Goal: Task Accomplishment & Management: Use online tool/utility

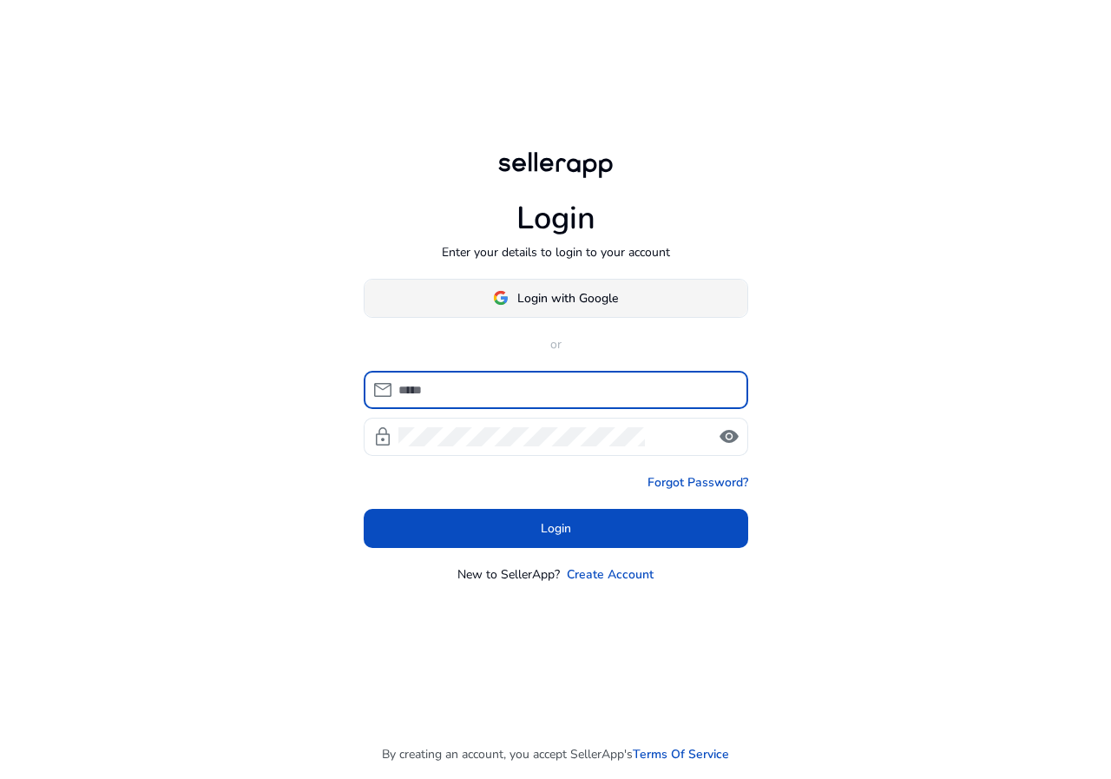
click at [602, 285] on span at bounding box center [556, 298] width 383 height 42
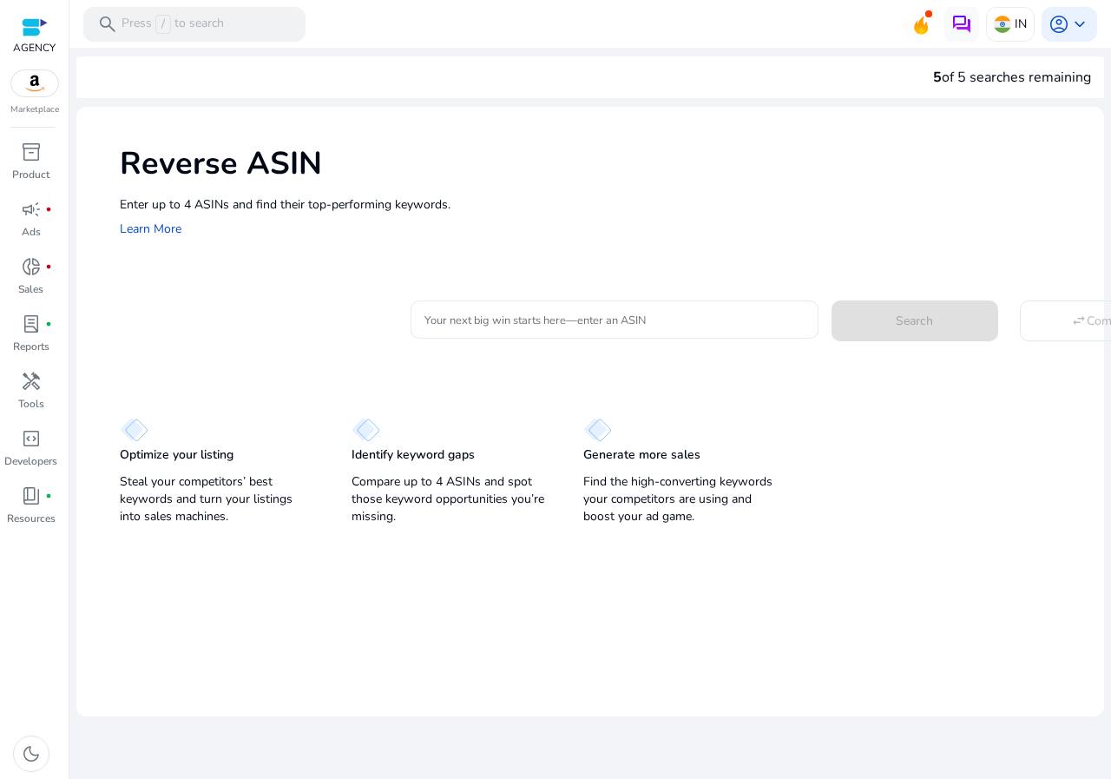
click at [582, 302] on div at bounding box center [614, 319] width 380 height 38
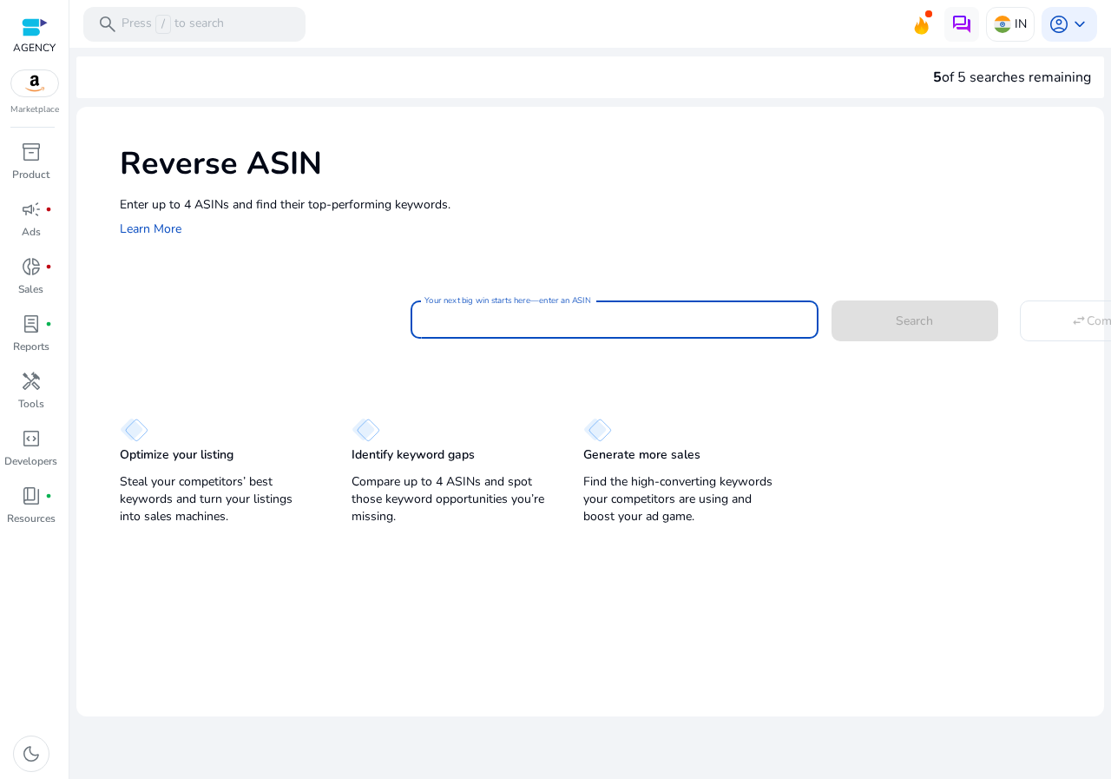
paste input "**********"
type input "**********"
click at [603, 195] on p "Enter up to 4 ASINs and find their top-performing keywords." at bounding box center [603, 204] width 967 height 18
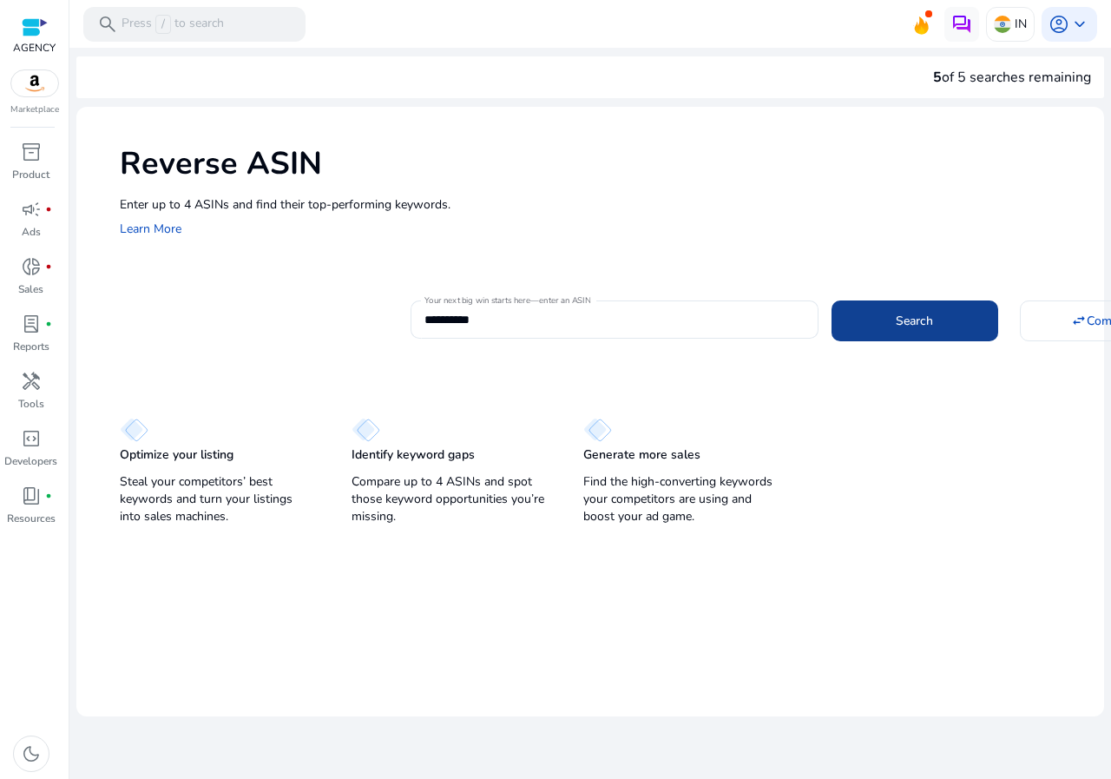
click at [873, 335] on span at bounding box center [915, 320] width 167 height 42
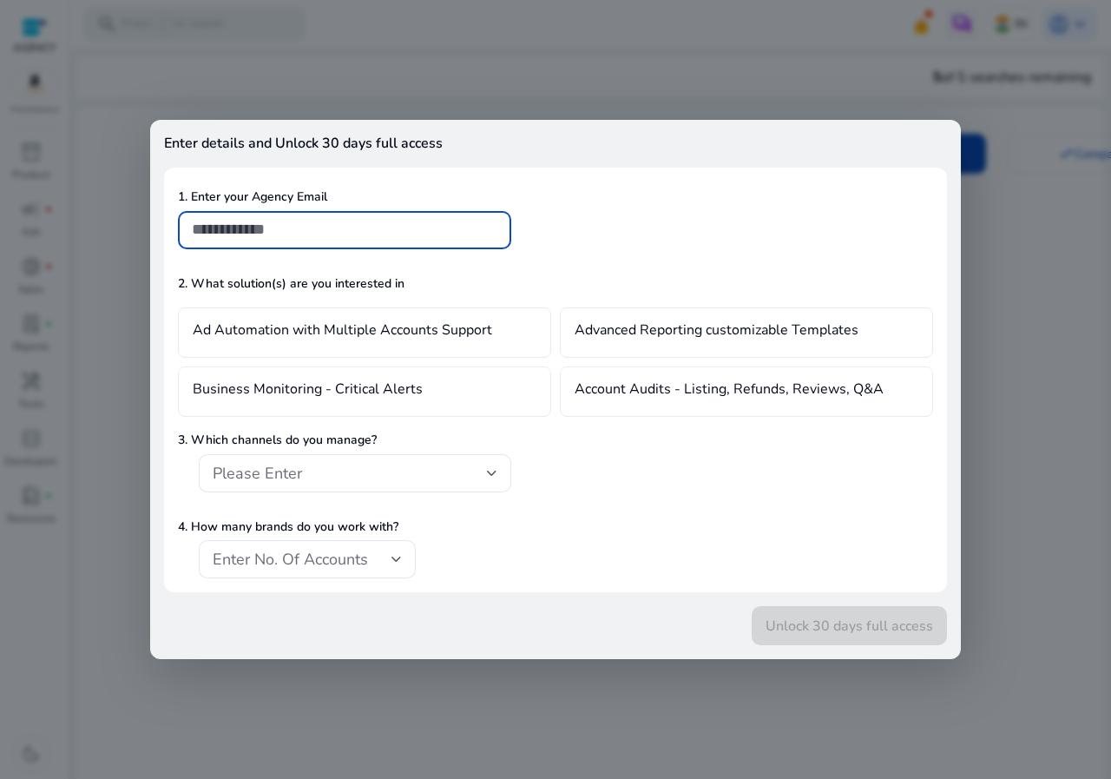
click at [119, 190] on div at bounding box center [555, 389] width 1111 height 779
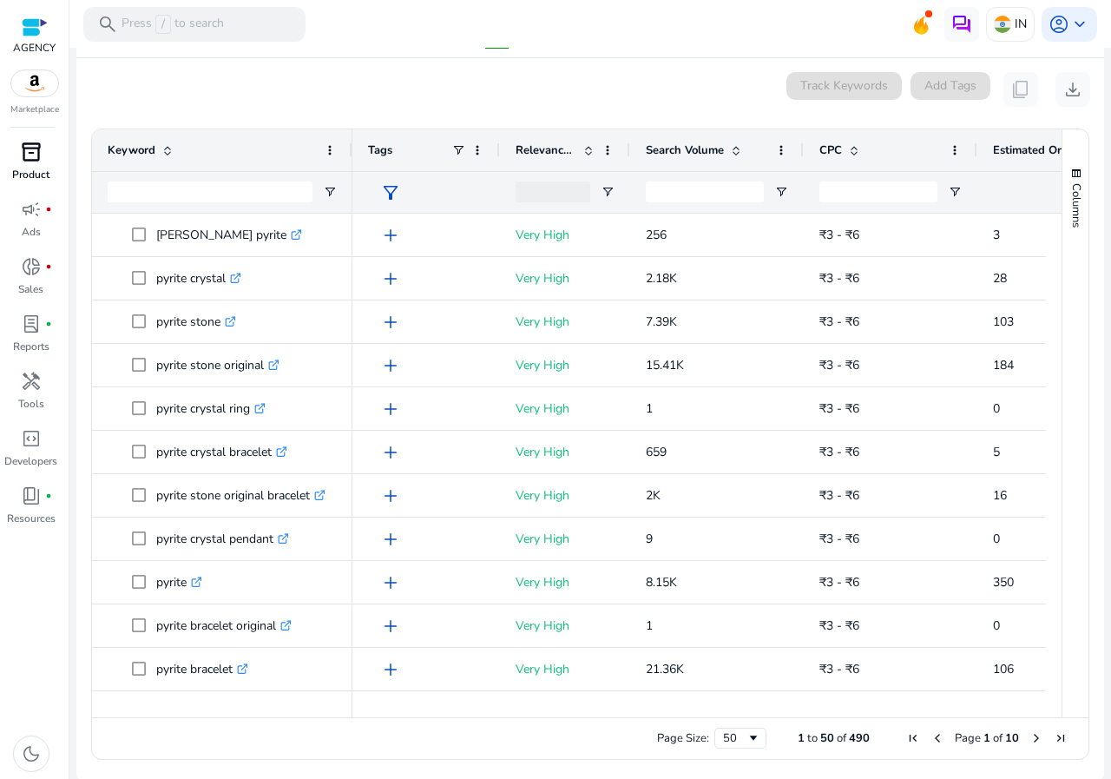
scroll to position [203, 0]
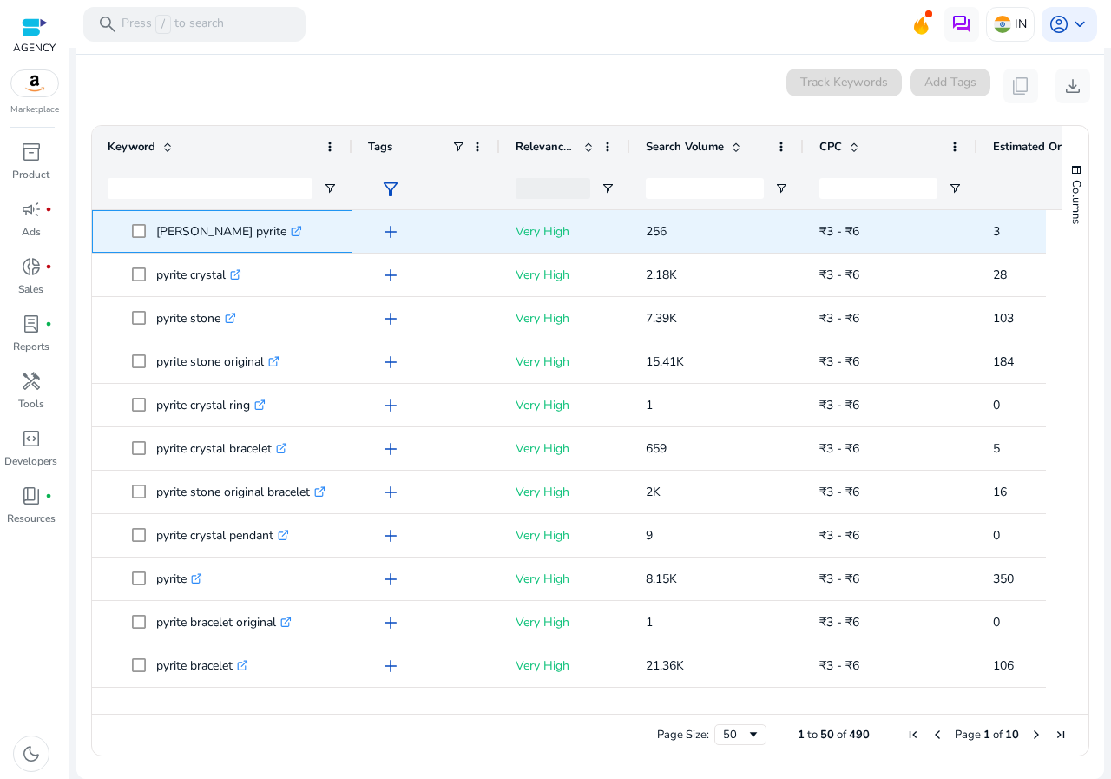
click at [130, 235] on span "[PERSON_NAME] pyrite .st0{fill:#2c8af8}" at bounding box center [222, 232] width 229 height 36
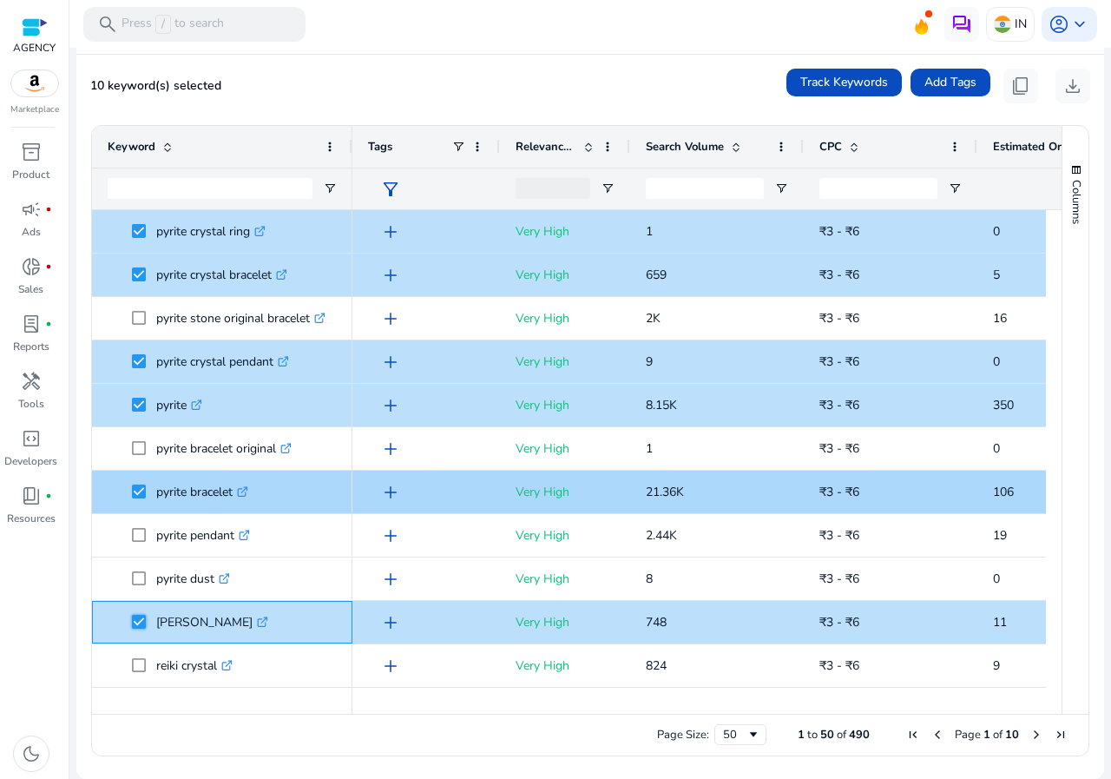
scroll to position [0, 0]
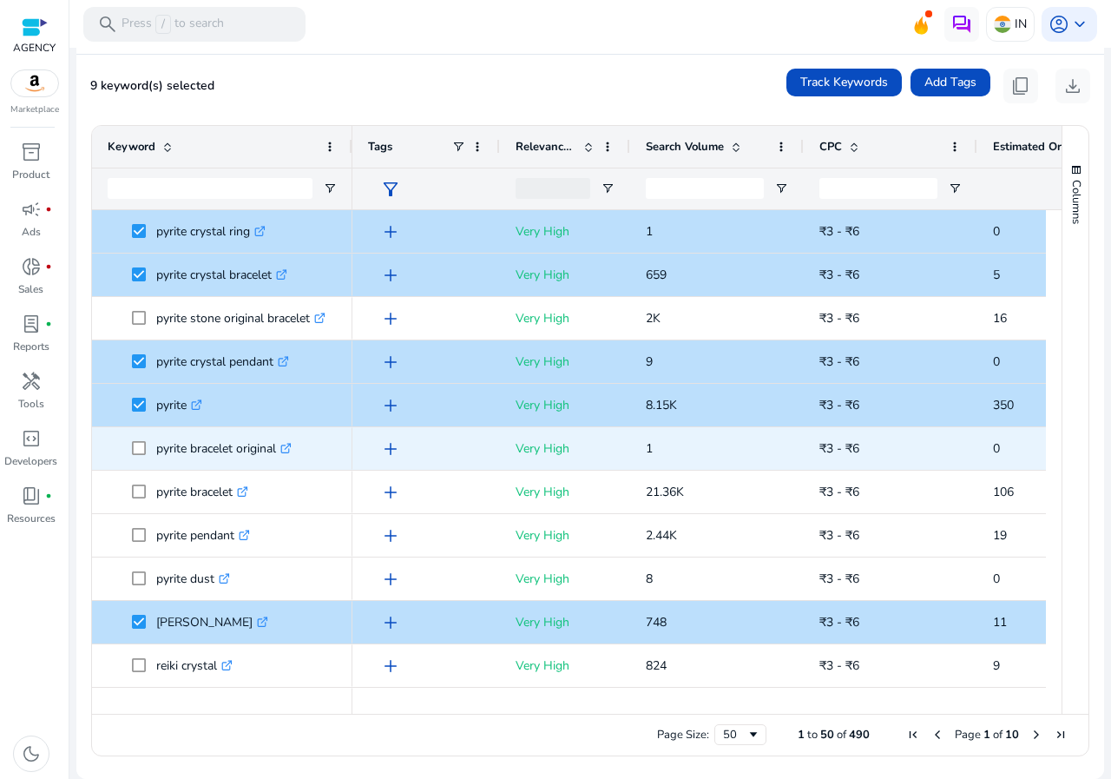
click at [146, 445] on span at bounding box center [144, 449] width 24 height 36
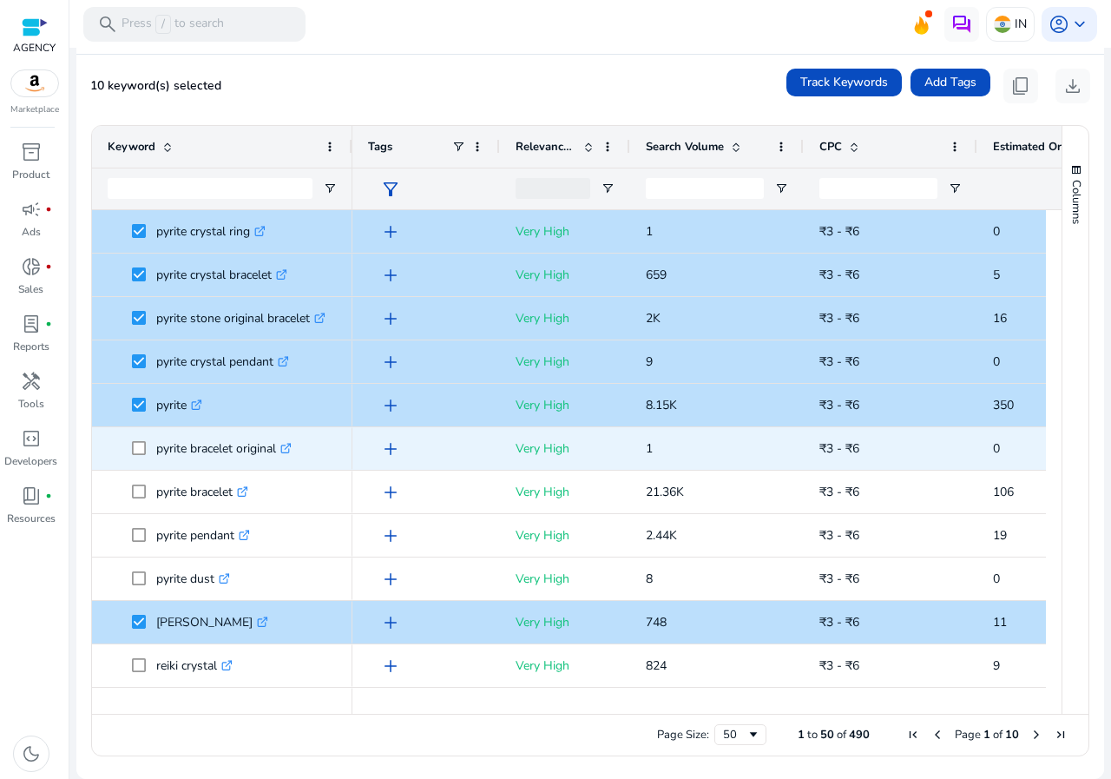
click at [141, 438] on span at bounding box center [144, 449] width 24 height 36
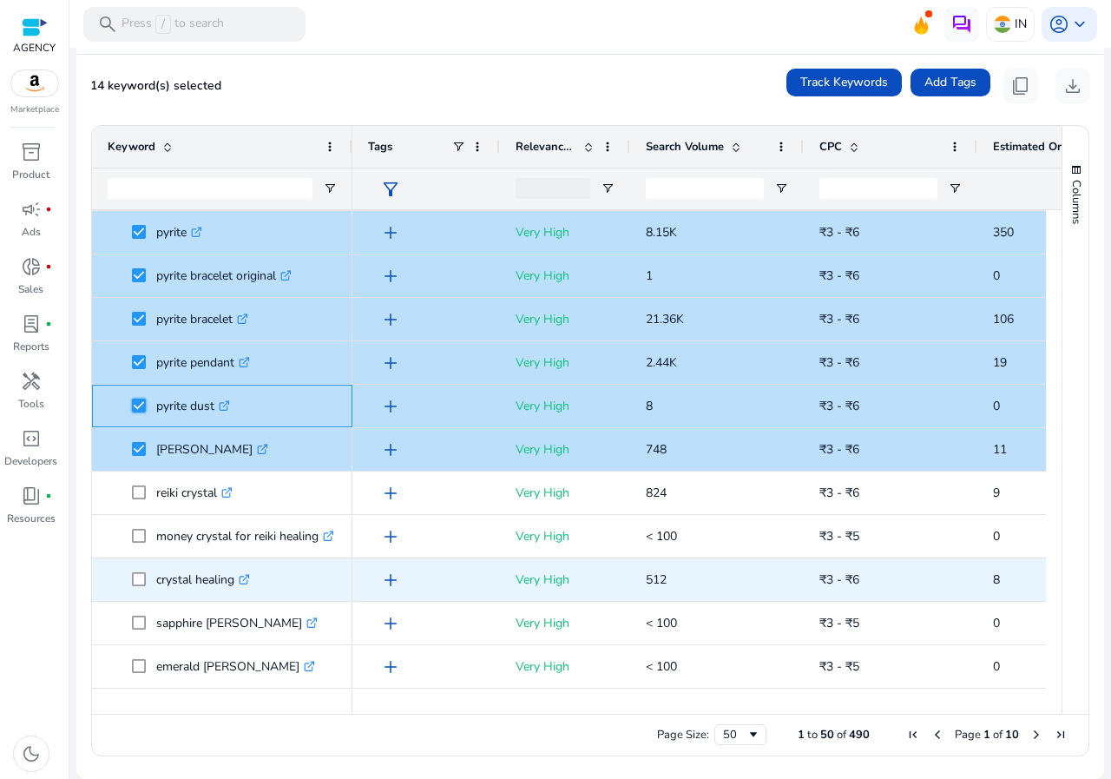
scroll to position [347, 0]
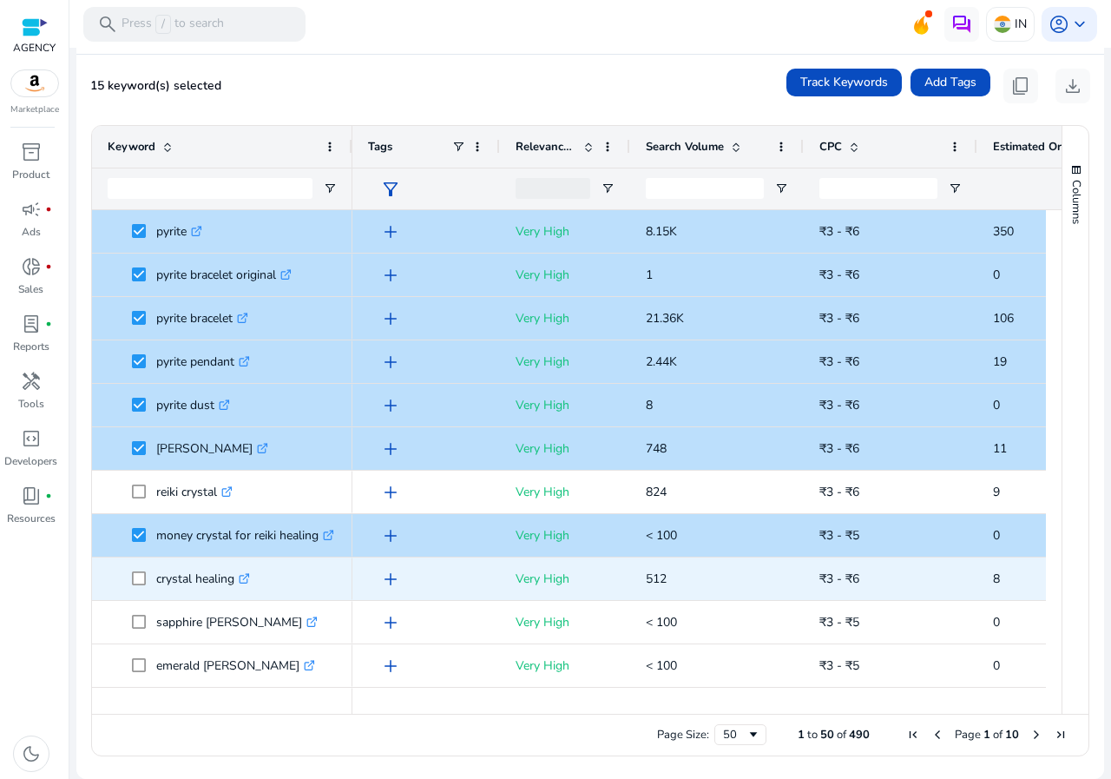
click at [135, 567] on span at bounding box center [144, 579] width 24 height 36
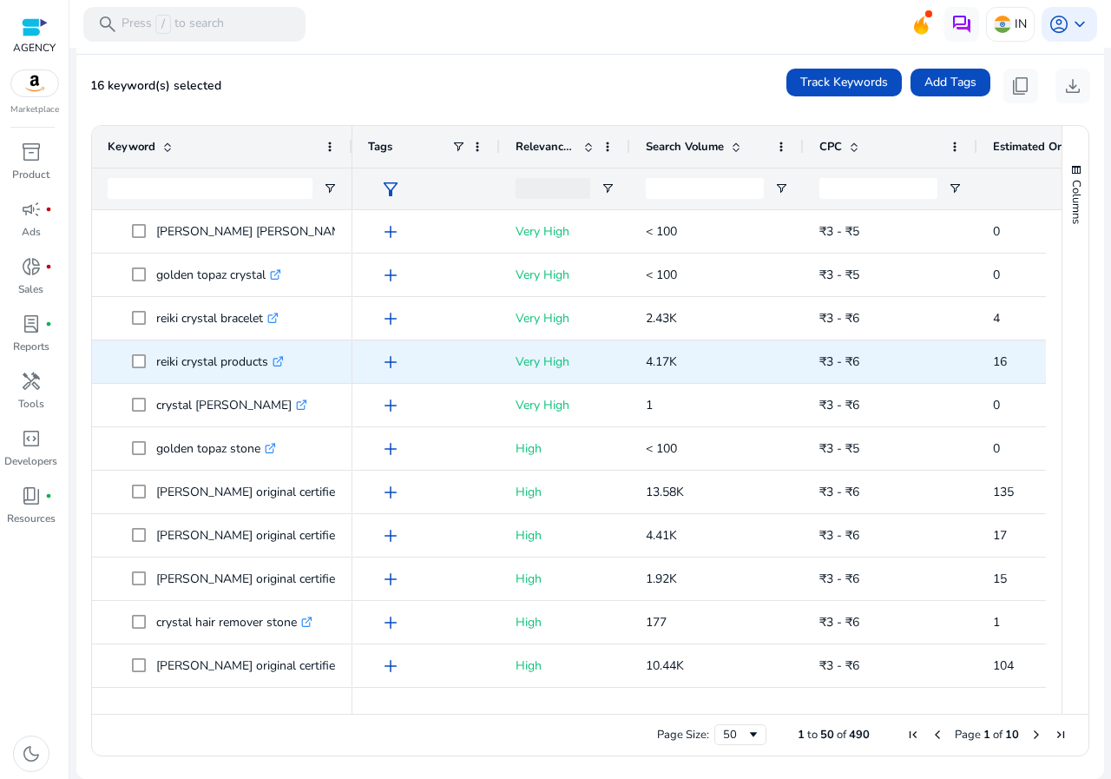
scroll to position [0, 0]
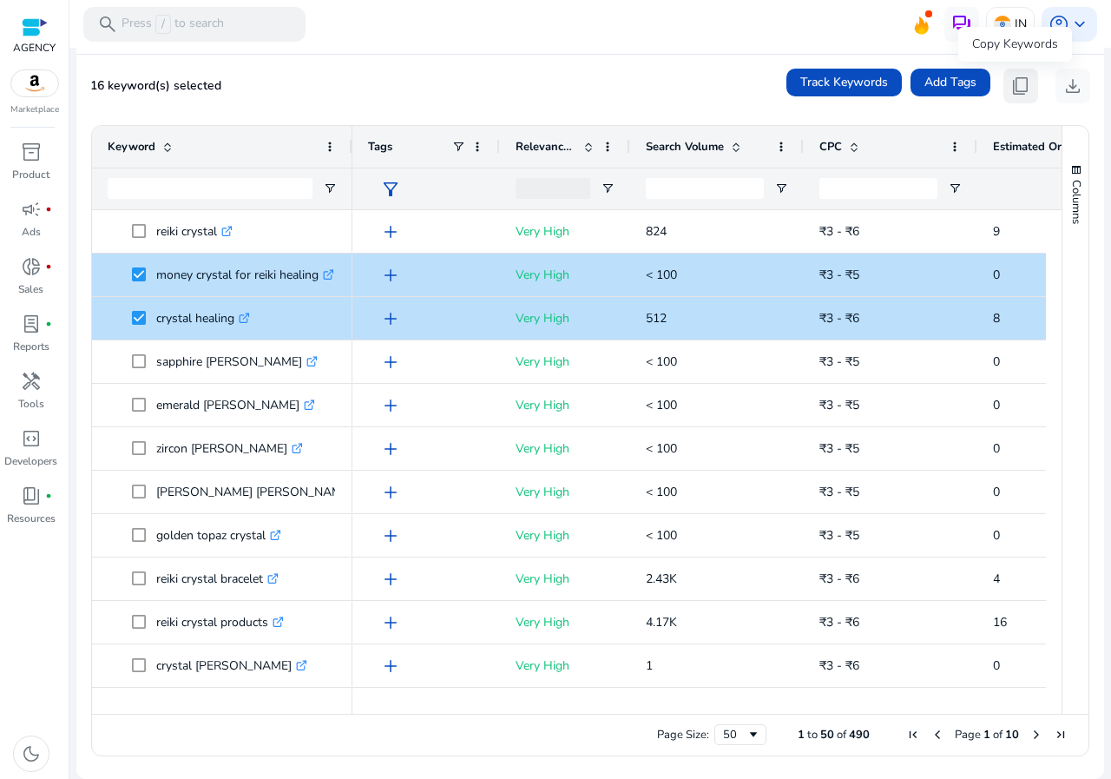
click at [1021, 82] on span "content_copy" at bounding box center [1020, 86] width 21 height 21
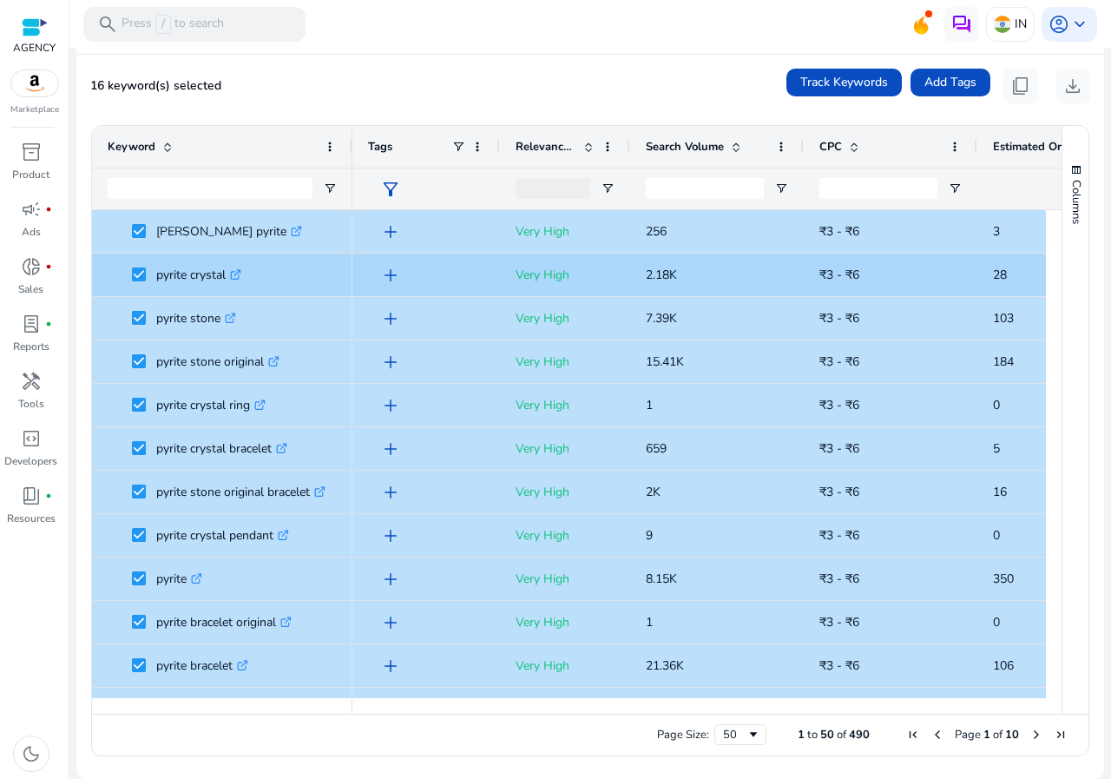
click at [122, 264] on span "pyrite crystal .st0{fill:#2c8af8}" at bounding box center [222, 275] width 229 height 36
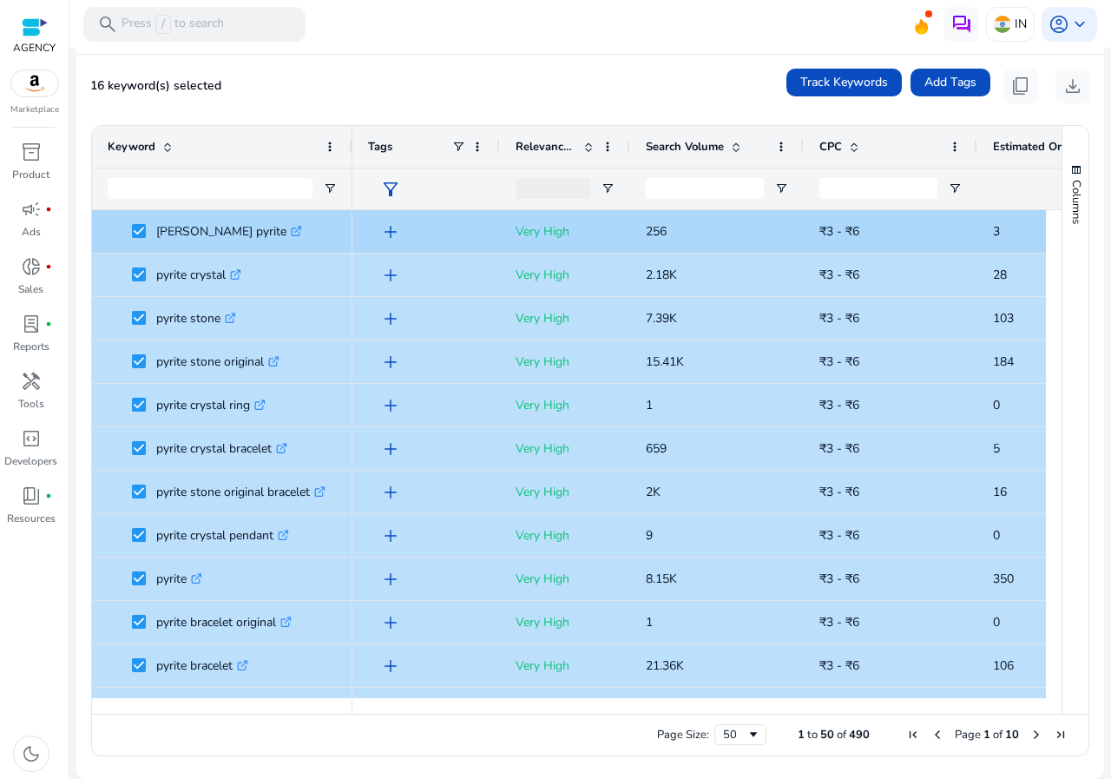
click at [109, 216] on span "[PERSON_NAME] pyrite .st0{fill:#2c8af8}" at bounding box center [222, 232] width 229 height 36
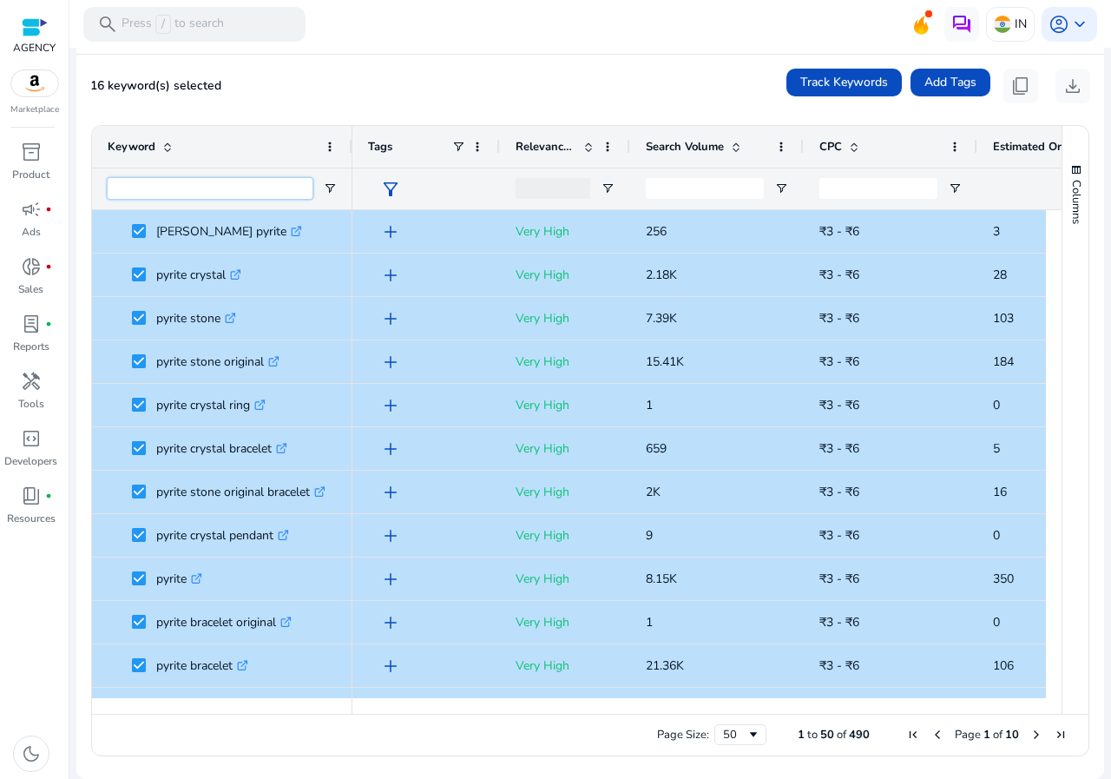
click at [110, 184] on input "Keyword Filter Input" at bounding box center [210, 188] width 205 height 21
drag, startPoint x: 100, startPoint y: 207, endPoint x: 1110, endPoint y: 500, distance: 1052.2
click at [1110, 500] on mat-sidenav-content "**********" at bounding box center [590, 389] width 1042 height 779
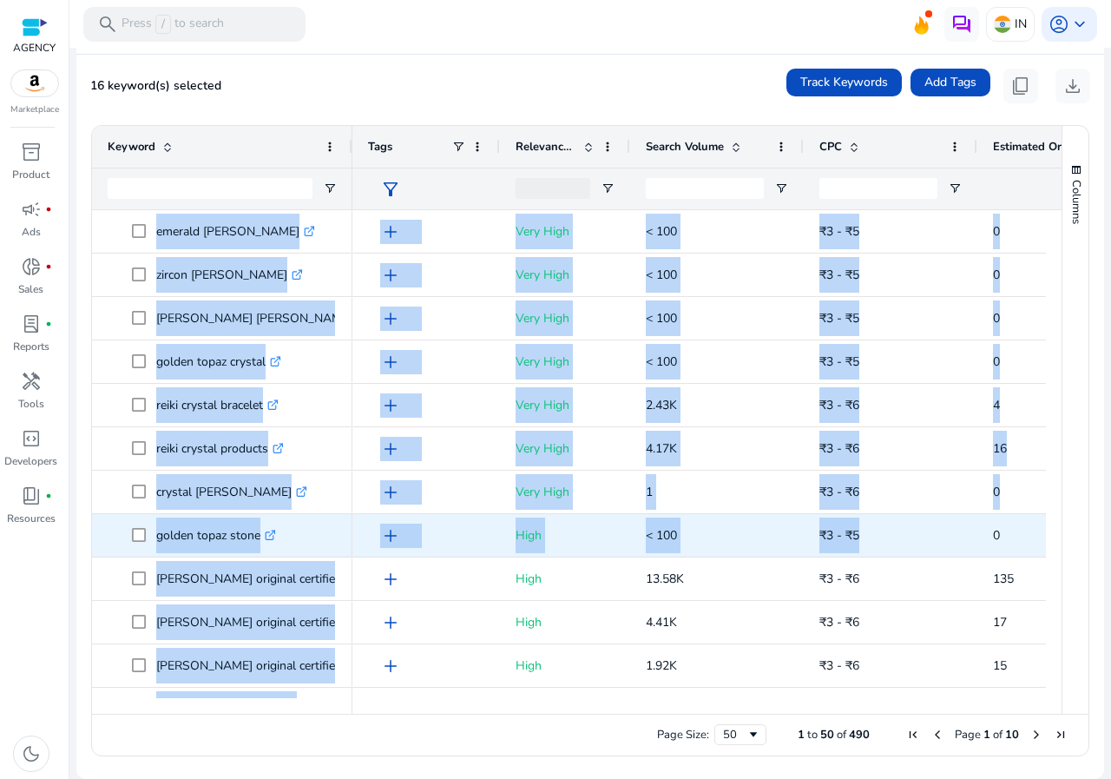
drag, startPoint x: 76, startPoint y: 294, endPoint x: 948, endPoint y: 548, distance: 907.7
click at [948, 548] on mat-card "16 keyword(s) selected Track Keywords Add Tags content_copy download Press SPAC…" at bounding box center [590, 417] width 1028 height 724
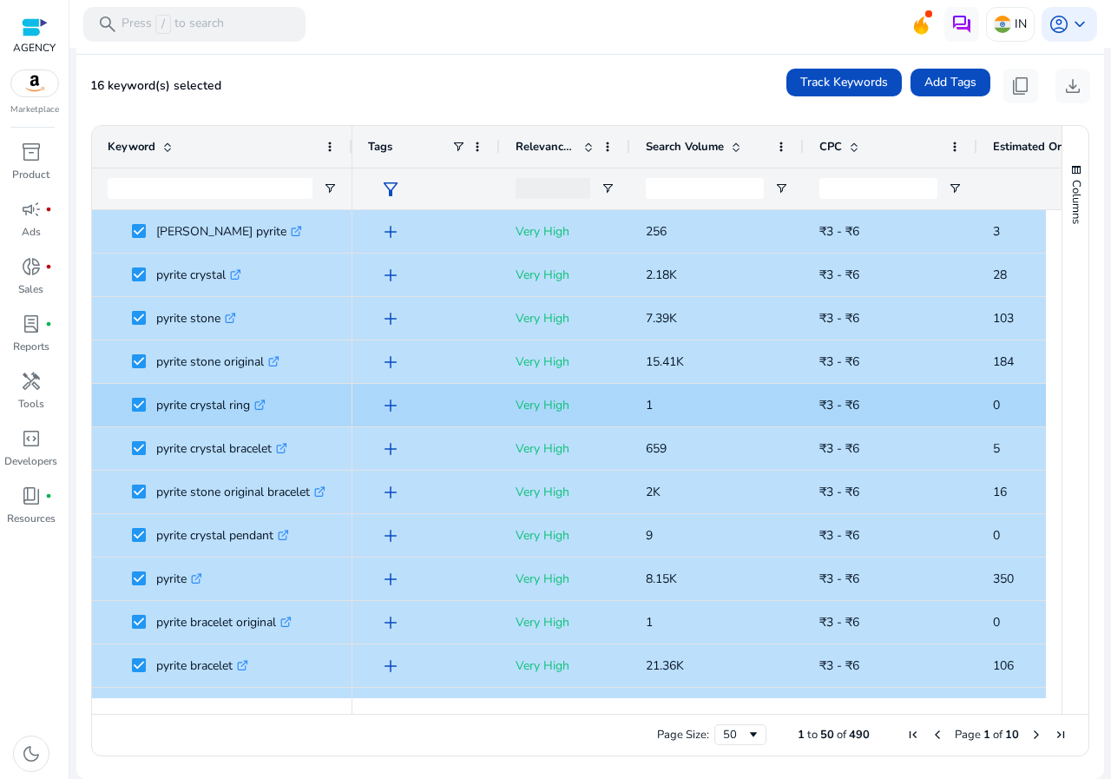
click at [507, 370] on div "Very High" at bounding box center [565, 361] width 130 height 43
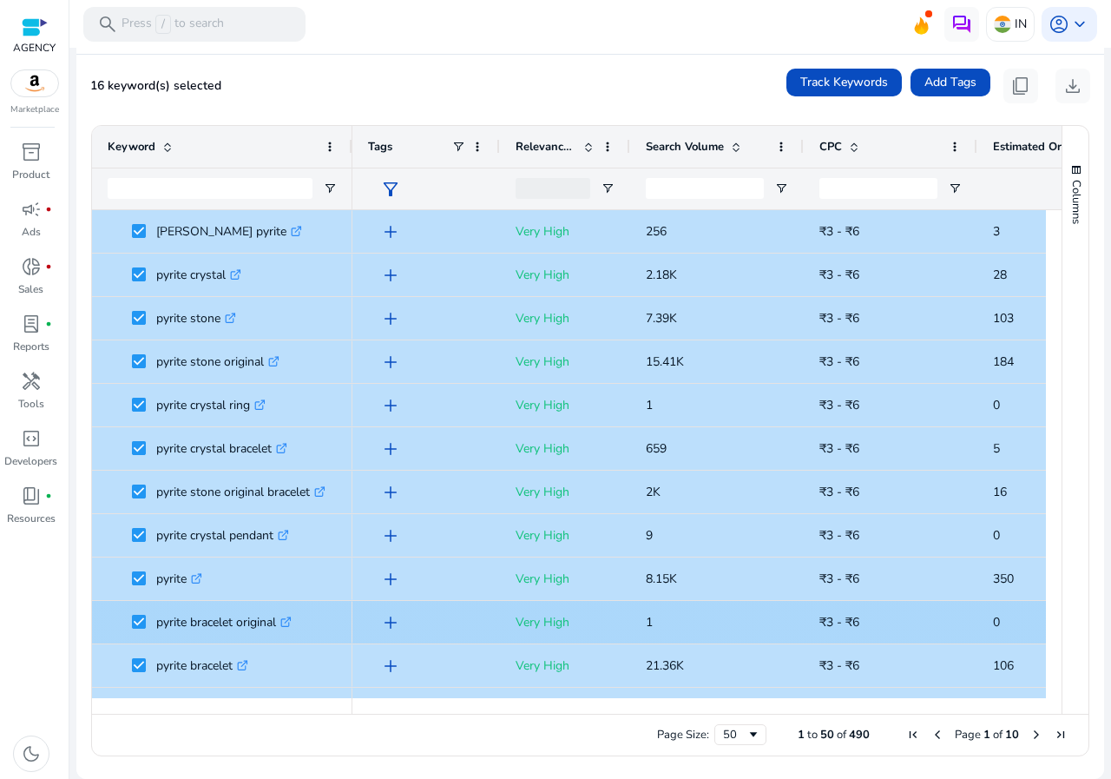
drag, startPoint x: 109, startPoint y: 201, endPoint x: 953, endPoint y: 427, distance: 873.7
click at [1000, 580] on div "Keyword Tags Relevance Score" at bounding box center [577, 420] width 970 height 588
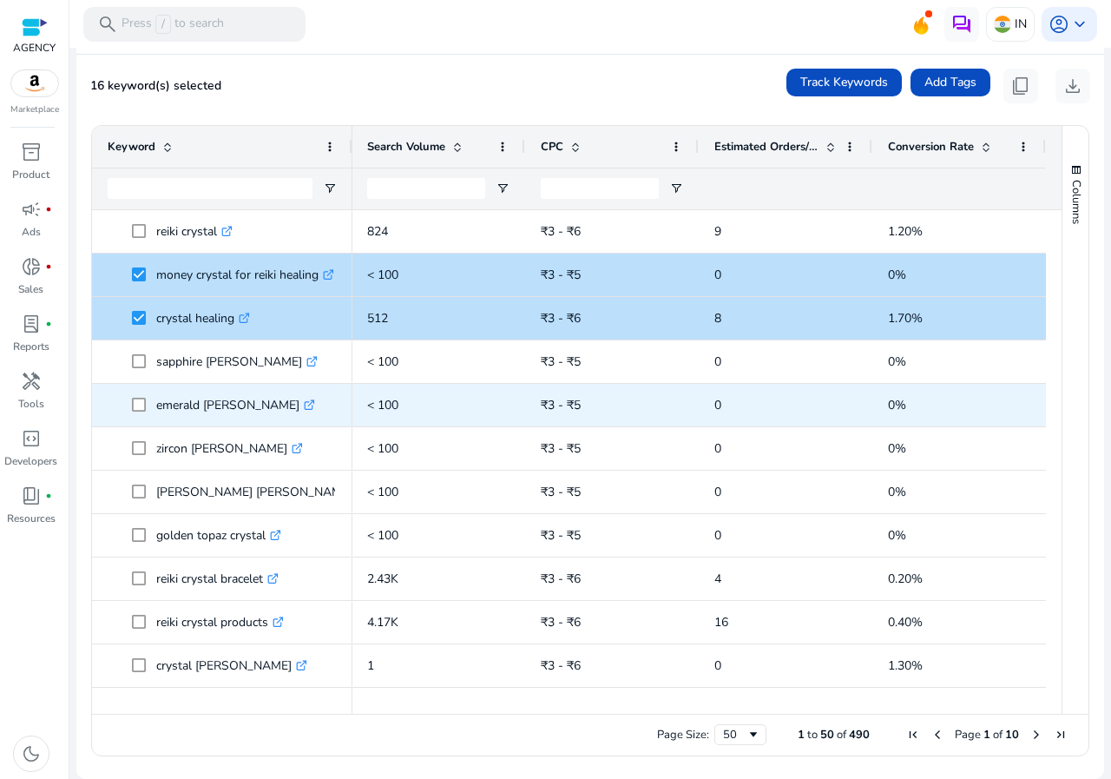
click at [701, 414] on div "0" at bounding box center [786, 405] width 174 height 43
